Goal: Obtain resource: Download file/media

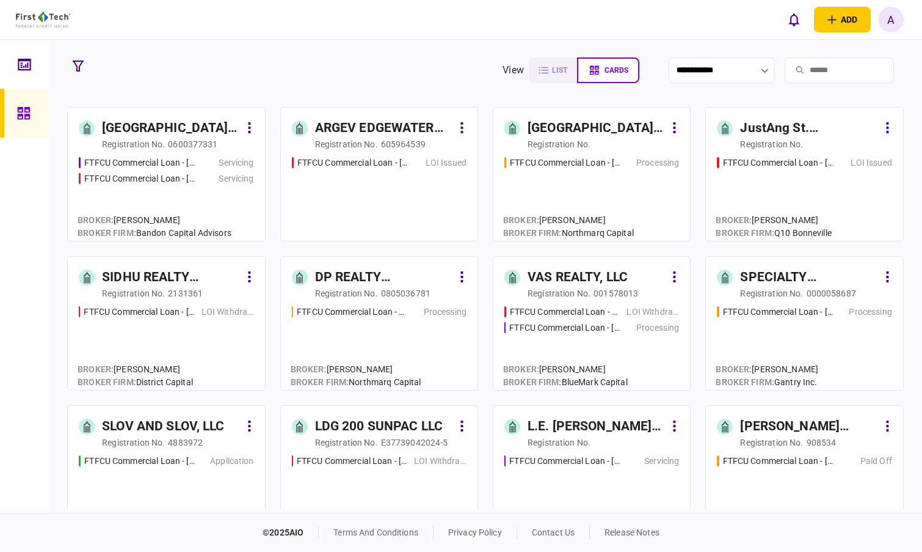
click at [35, 59] on div at bounding box center [28, 64] width 20 height 49
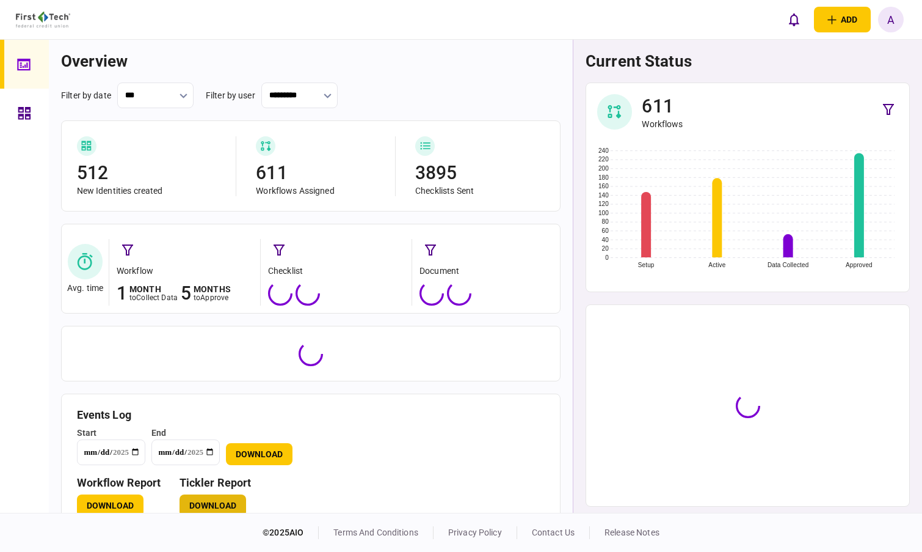
click at [227, 508] on button "Download" at bounding box center [213, 505] width 67 height 22
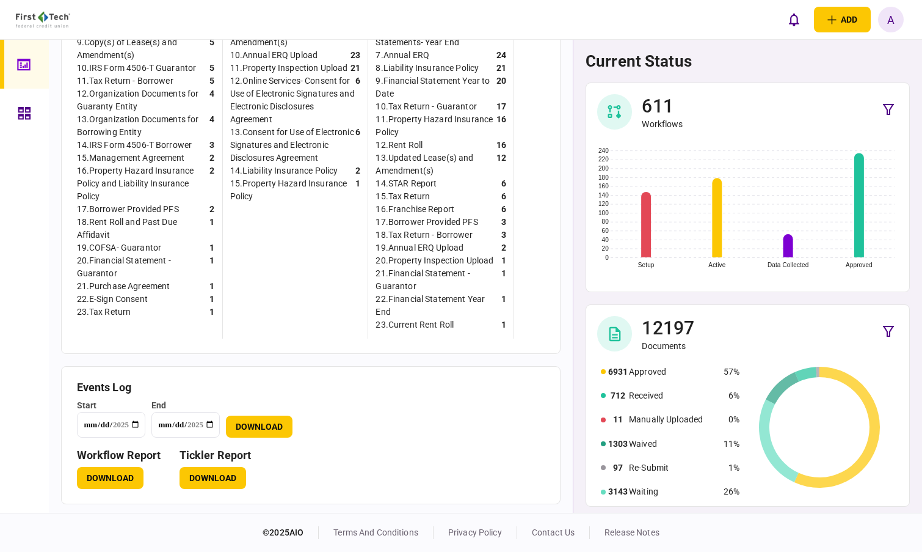
scroll to position [530, 0]
click at [216, 481] on button "Download" at bounding box center [213, 477] width 67 height 22
